Goal: Communication & Community: Ask a question

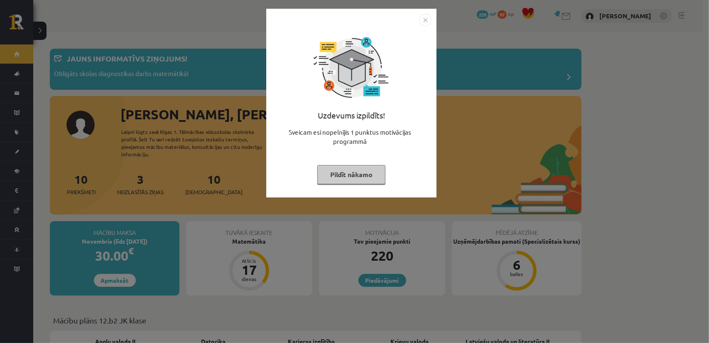
click at [346, 174] on button "Pildīt nākamo" at bounding box center [351, 174] width 68 height 19
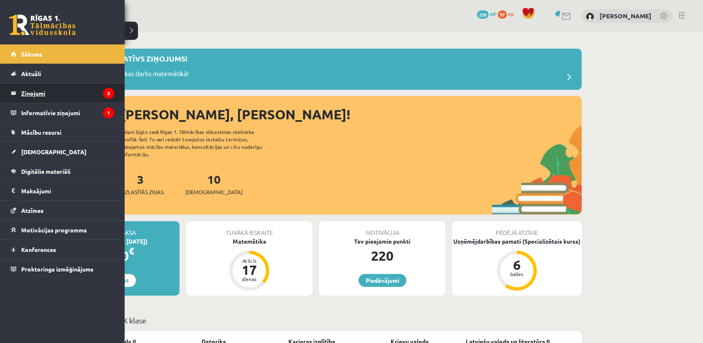
click at [64, 94] on legend "Ziņojumi 3" at bounding box center [67, 93] width 93 height 19
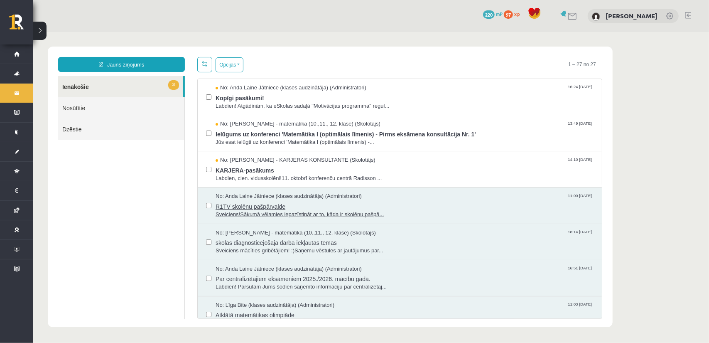
click at [290, 204] on span "R1TV skolēnu pašpārvalde" at bounding box center [404, 205] width 378 height 10
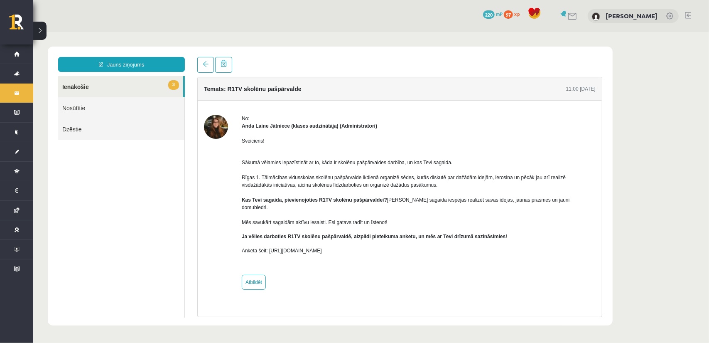
drag, startPoint x: 295, startPoint y: 199, endPoint x: 306, endPoint y: 193, distance: 12.7
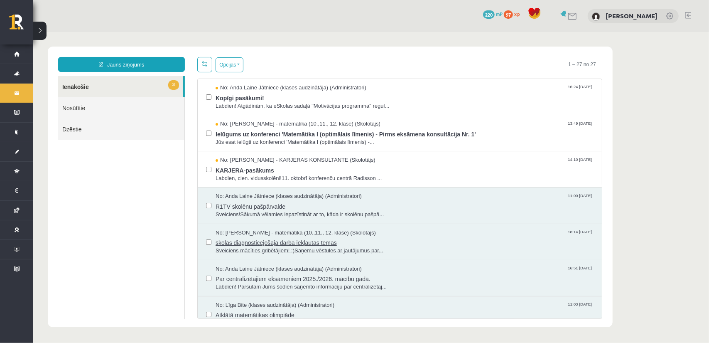
click at [273, 238] on span "skolas diagnosticējošajā darbā iekļautās tēmas" at bounding box center [404, 241] width 378 height 10
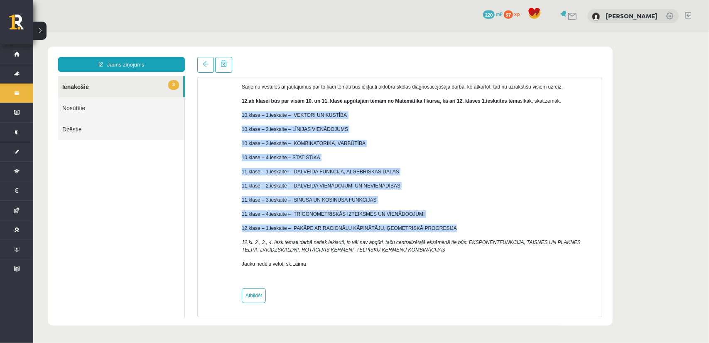
drag, startPoint x: 245, startPoint y: 111, endPoint x: 440, endPoint y: 226, distance: 227.3
click at [440, 226] on div "Sveiciens mācīties gribētājiem! :) Saņemu vēstules ar jautājumus par to kādi te…" at bounding box center [418, 171] width 354 height 220
copy div "10.klase – 1.ieskaite – VEKTORI UN KUSTĪBA 10.klase – 2.ieskaite – LĪNIJAS VIEN…"
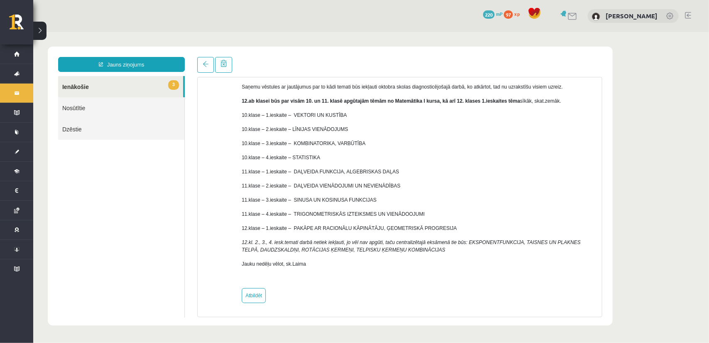
click at [301, 48] on div "Jauns ziņojums 3 Ienākošie Nosūtītie Dzēstie * ********* ********* ******* Tema…" at bounding box center [329, 185] width 565 height 279
